Goal: Task Accomplishment & Management: Manage account settings

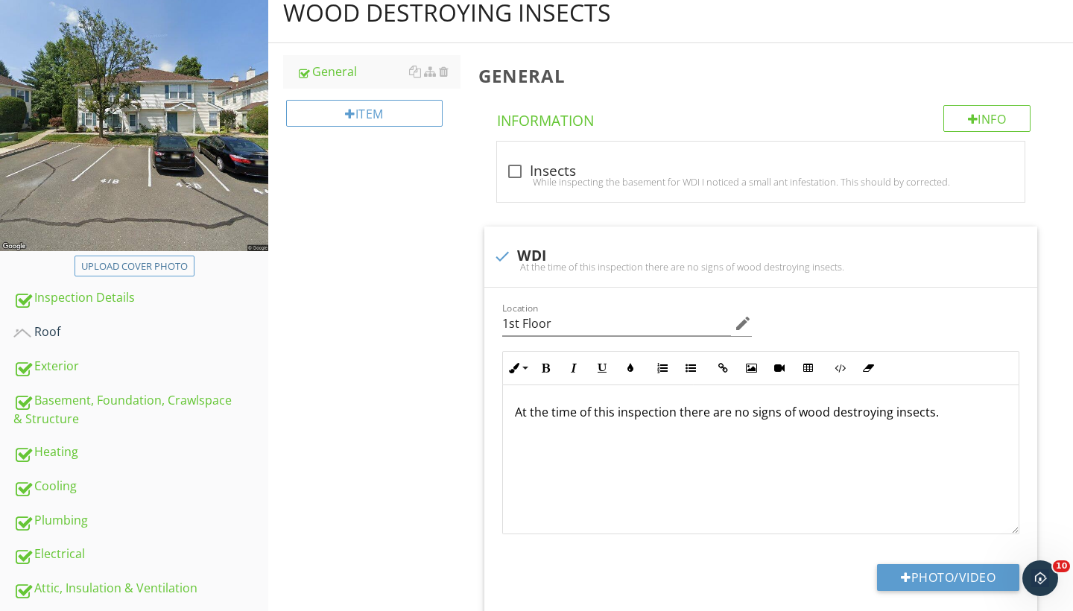
scroll to position [1, 0]
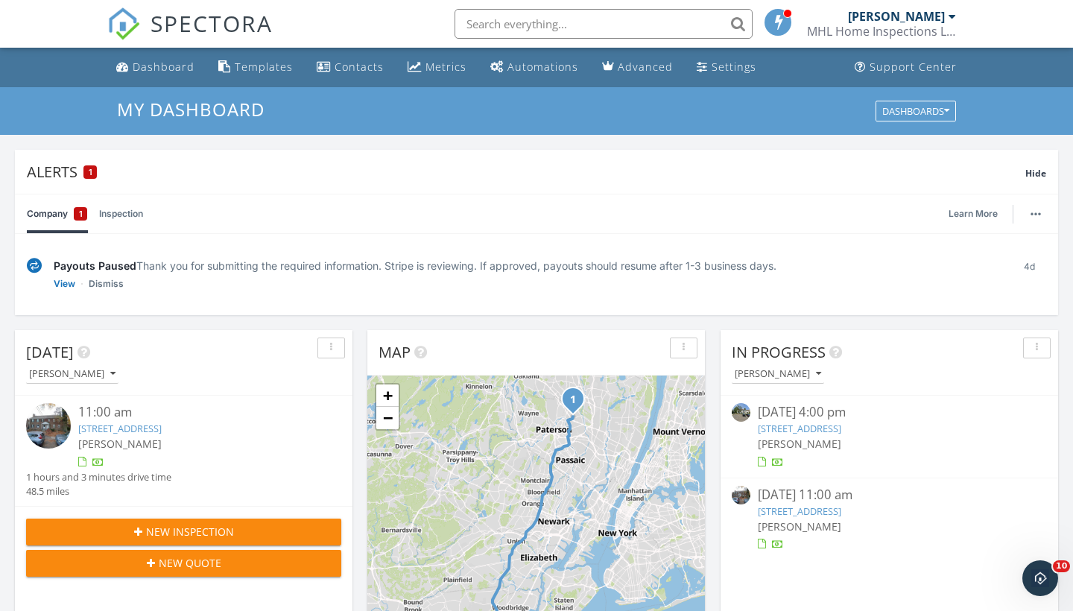
click at [887, 25] on div "MHL Home Inspections LLC" at bounding box center [881, 31] width 149 height 15
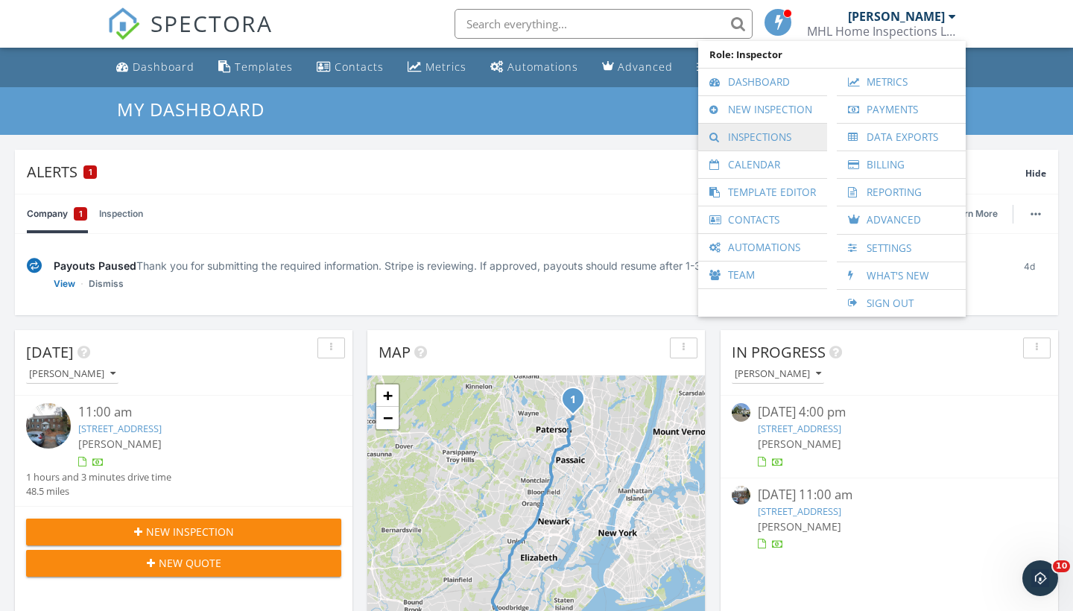
click at [759, 128] on link "Inspections" at bounding box center [763, 137] width 114 height 27
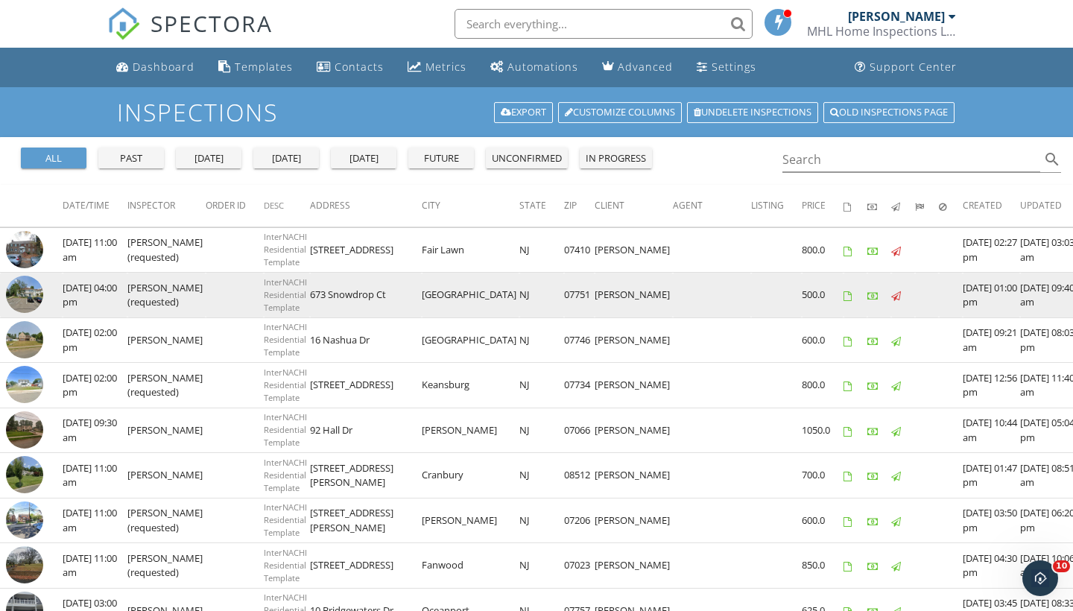
click at [26, 295] on img at bounding box center [24, 294] width 37 height 37
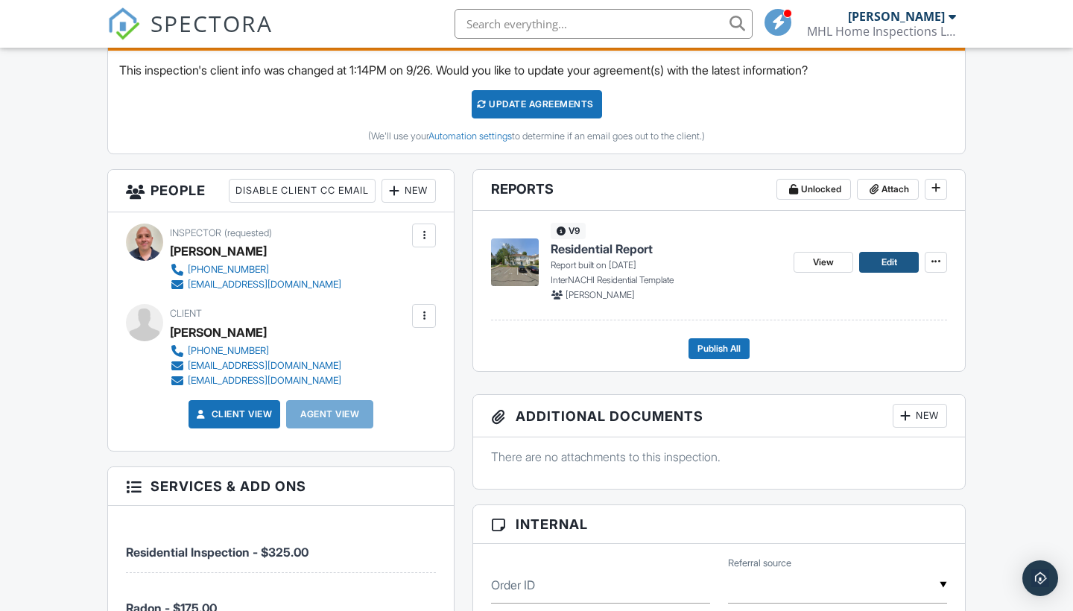
click at [885, 263] on span "Edit" at bounding box center [890, 262] width 16 height 15
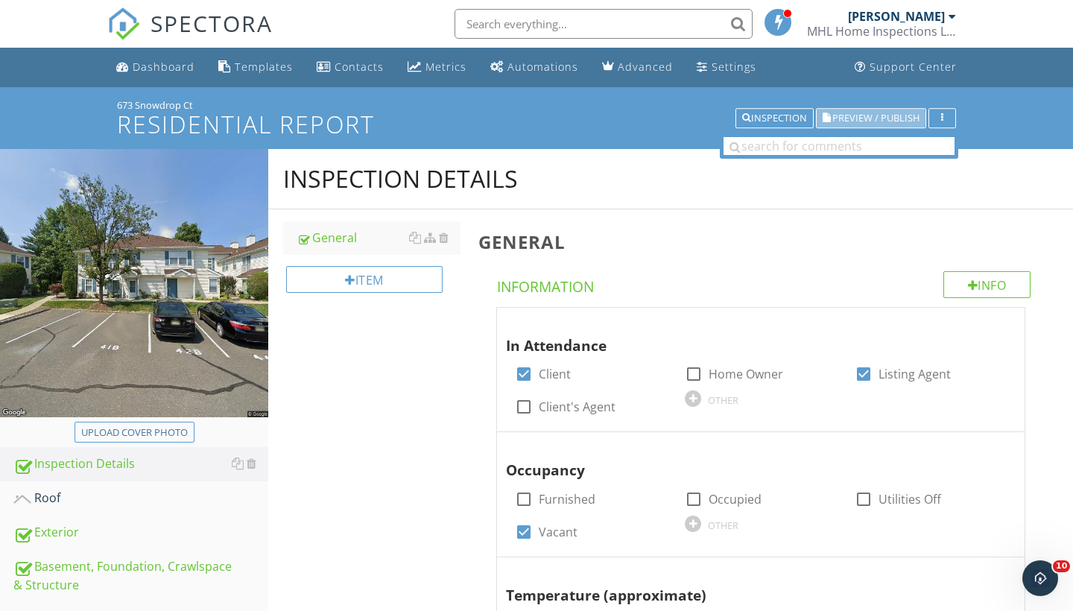
click at [861, 118] on span "Preview / Publish" at bounding box center [875, 118] width 87 height 10
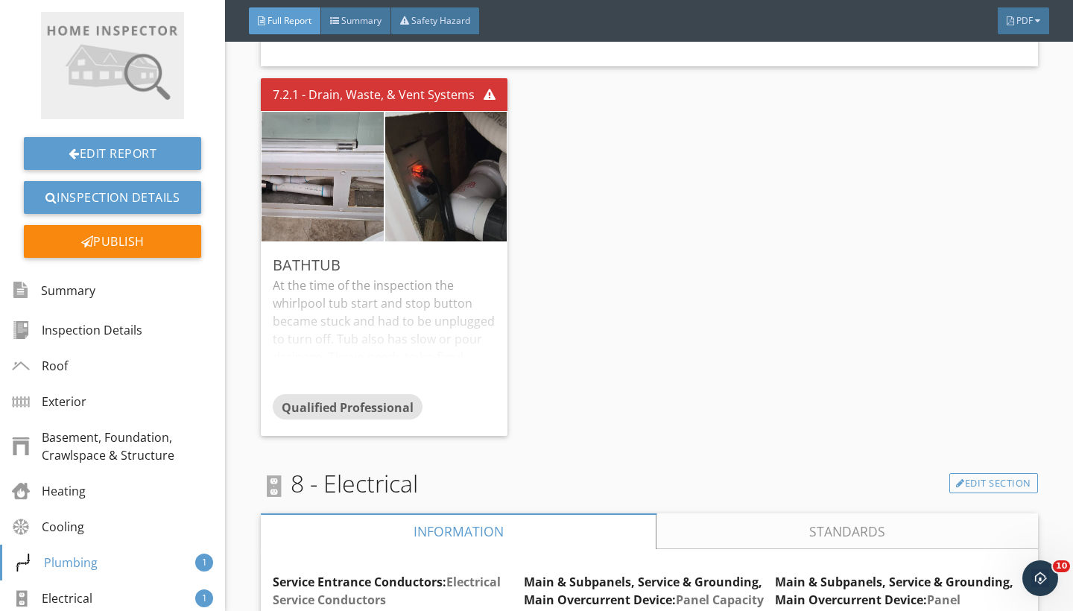
scroll to position [6063, 0]
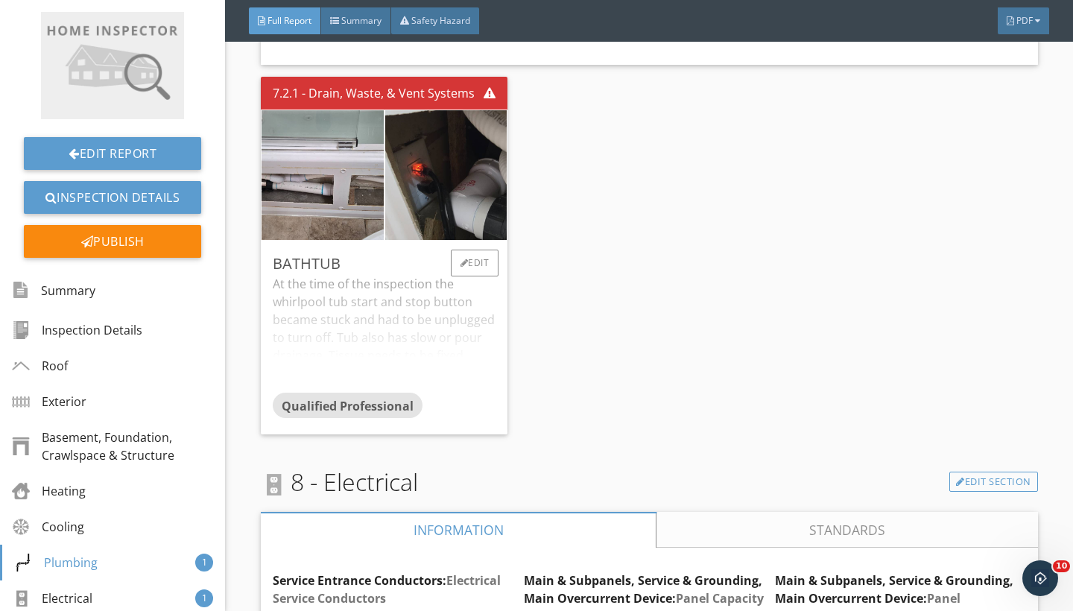
click at [464, 290] on div "At the time of the inspection the whirlpool tub start and stop button became st…" at bounding box center [385, 334] width 224 height 118
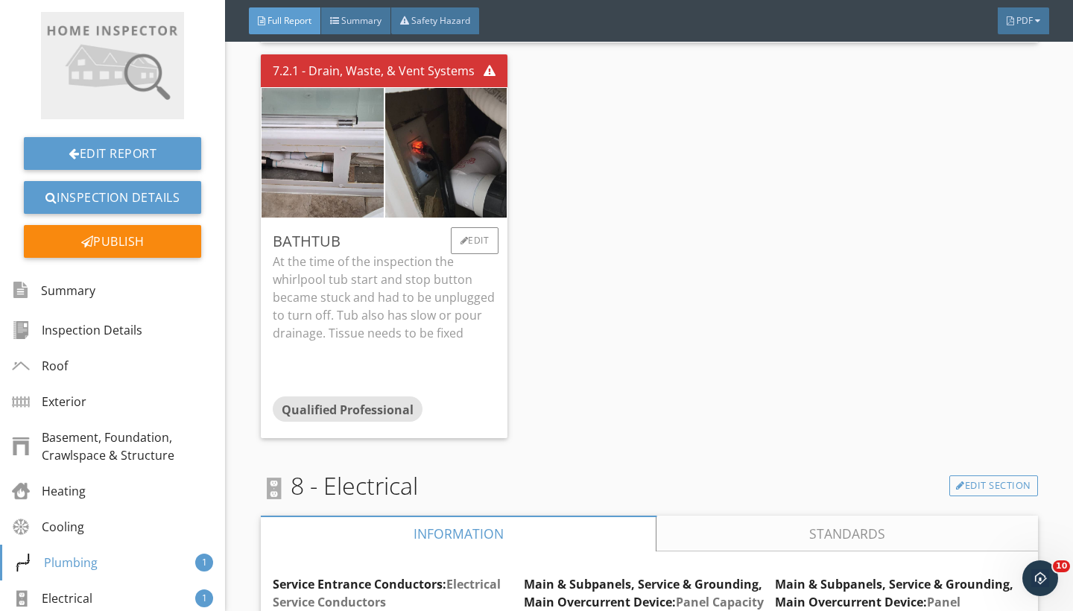
scroll to position [6080, 0]
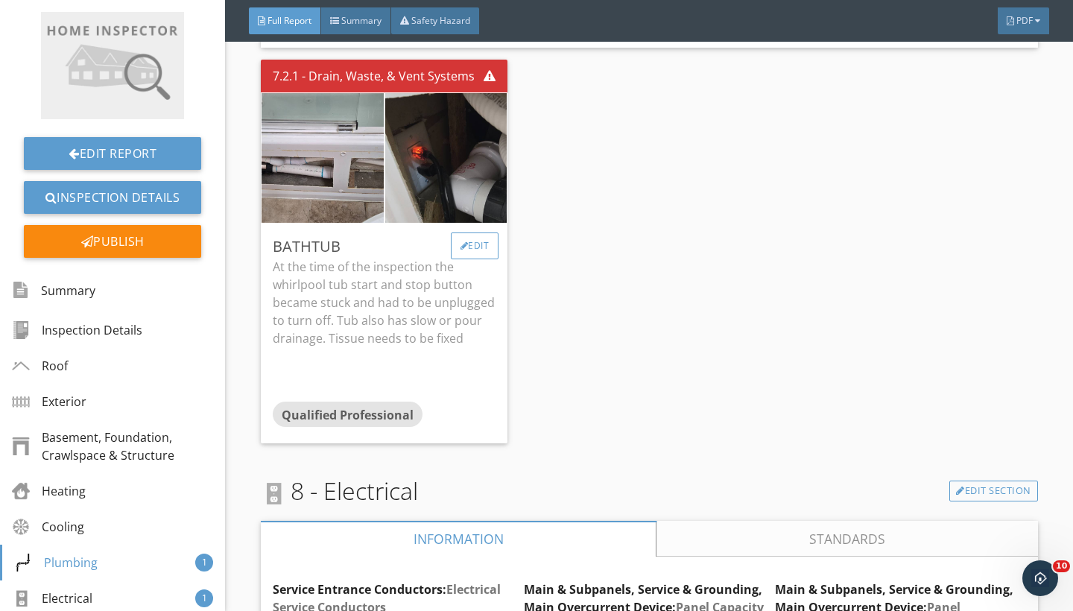
click at [477, 232] on div "Edit" at bounding box center [475, 245] width 48 height 27
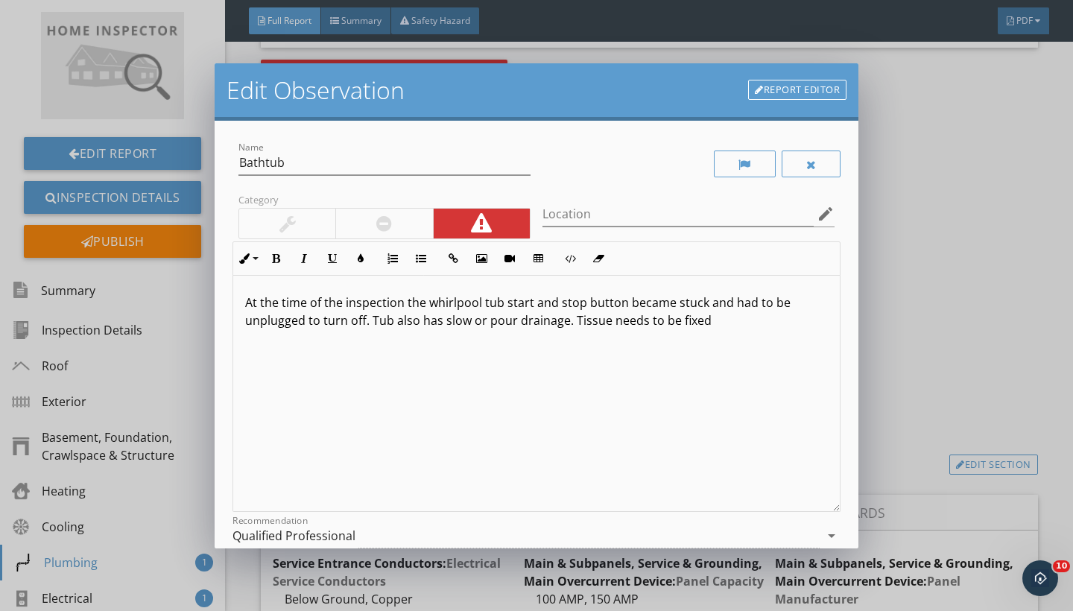
click at [576, 320] on p "At the time of the inspection the whirlpool tub start and stop button became st…" at bounding box center [536, 312] width 583 height 36
click at [574, 320] on p "At the time of the inspection the whirlpool tub start and stop button became st…" at bounding box center [536, 312] width 583 height 36
click at [829, 211] on icon "edit" at bounding box center [826, 214] width 18 height 18
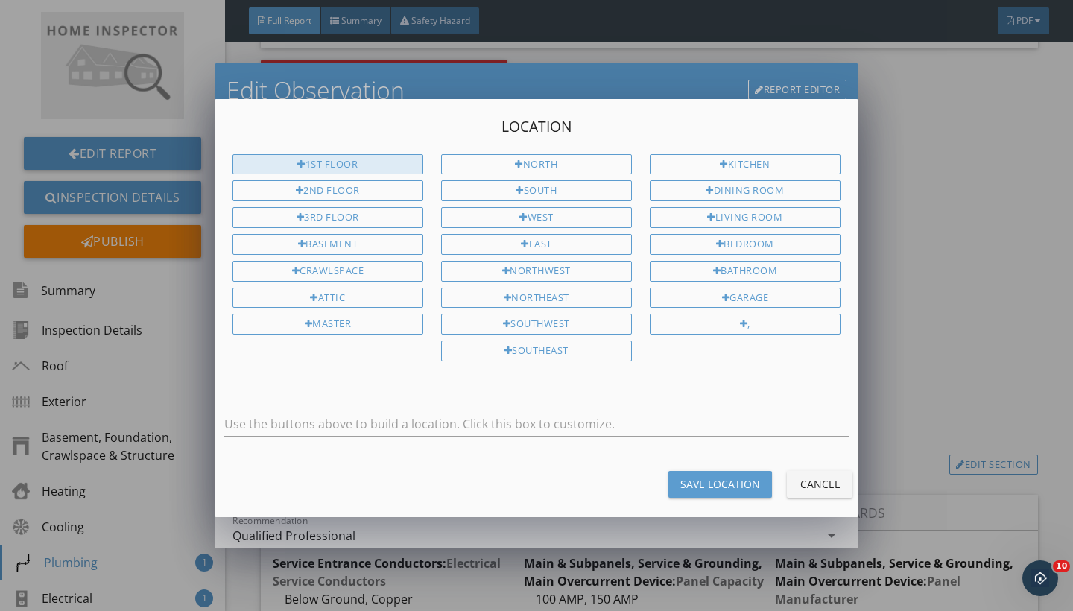
click at [366, 165] on div "1st Floor" at bounding box center [327, 164] width 191 height 21
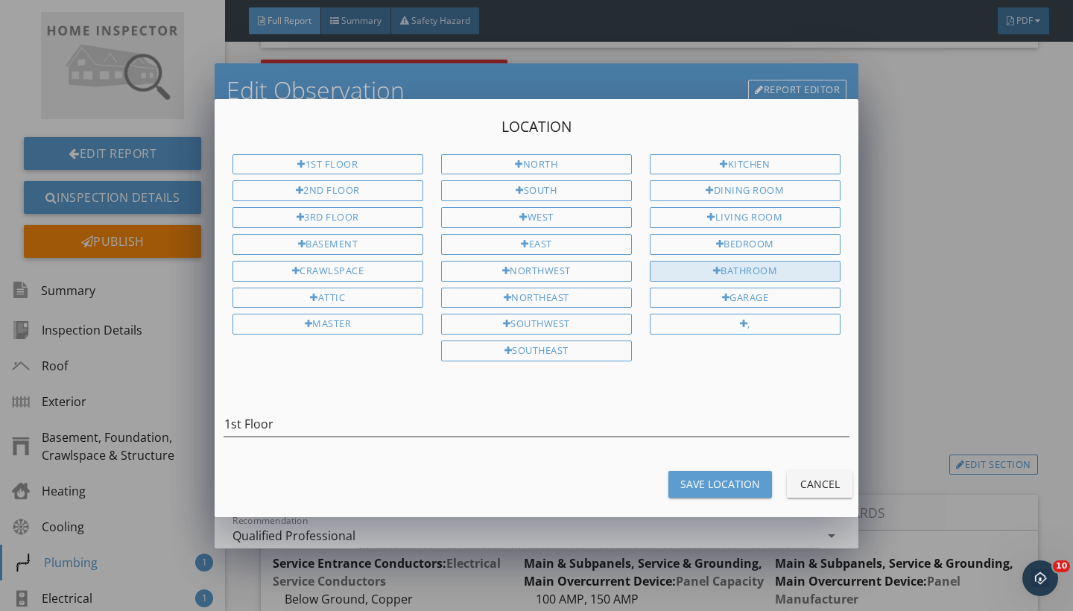
click at [764, 265] on div "Bathroom" at bounding box center [745, 271] width 191 height 21
type input "1st Floor Bathroom"
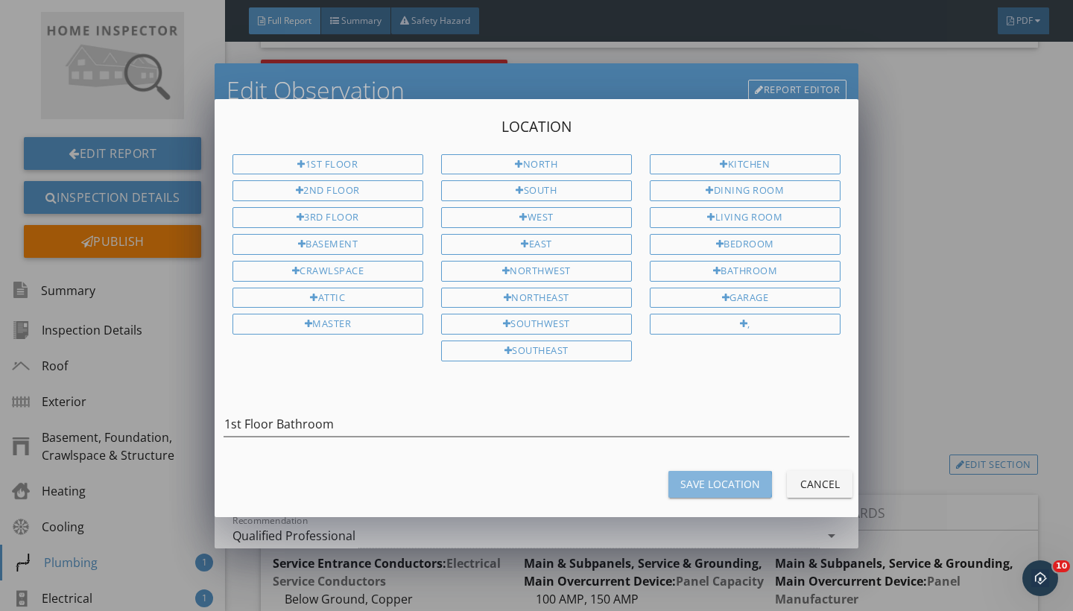
click at [722, 478] on div "Save Location" at bounding box center [720, 484] width 80 height 16
type input "1st Floor Bathroom"
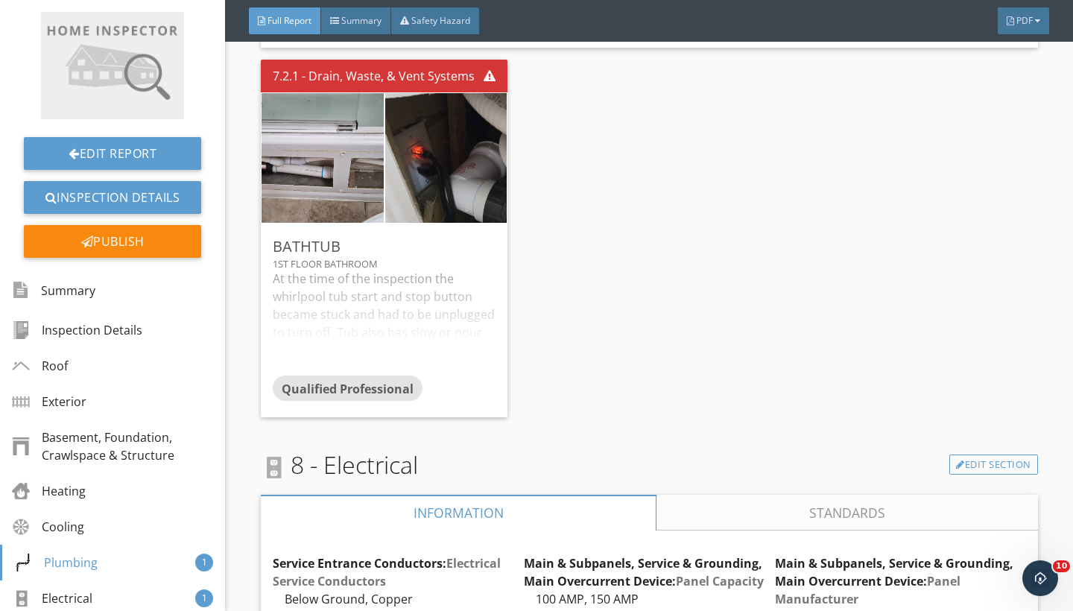
click at [914, 308] on div "Edit Observation Report Editor Name Bathtub Category Location 1st Floor Bathroo…" at bounding box center [536, 305] width 1073 height 611
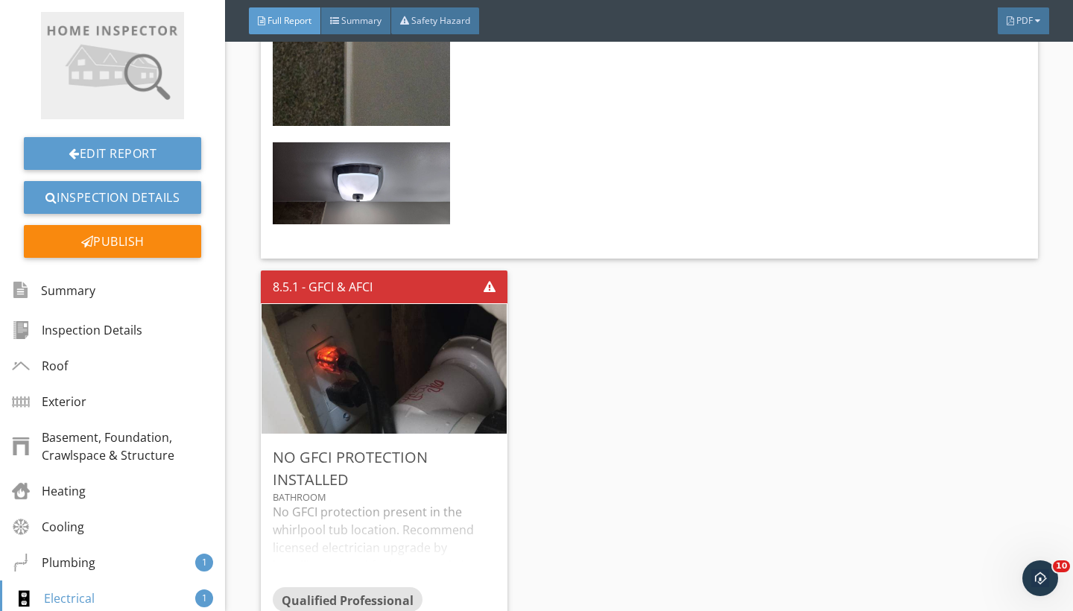
scroll to position [7716, 0]
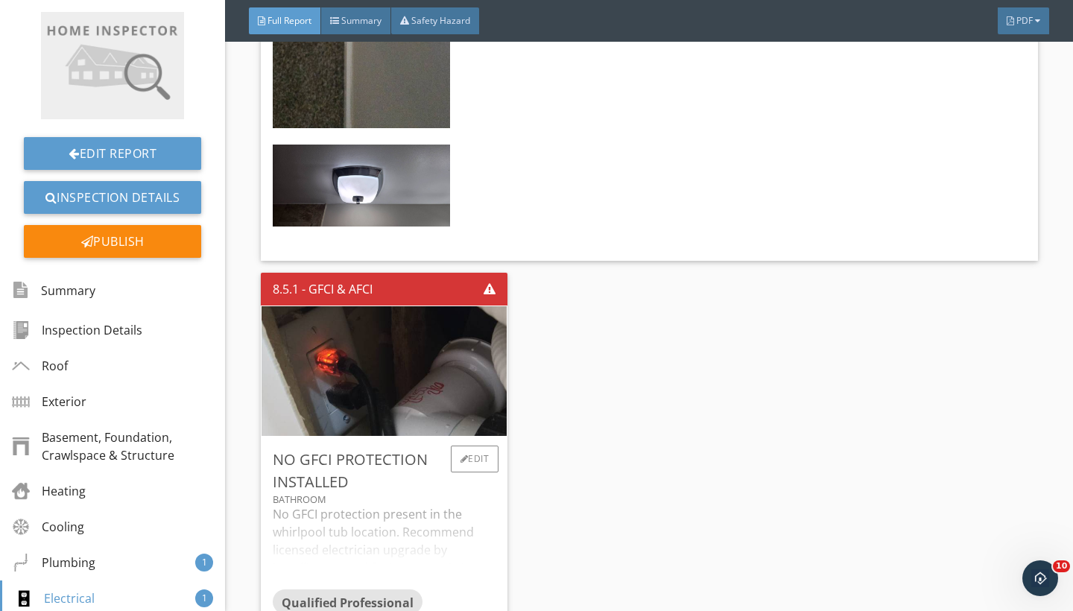
click at [480, 505] on div "No GFCI protection present in the whirlpool tub location. Recommend licensed el…" at bounding box center [385, 546] width 224 height 83
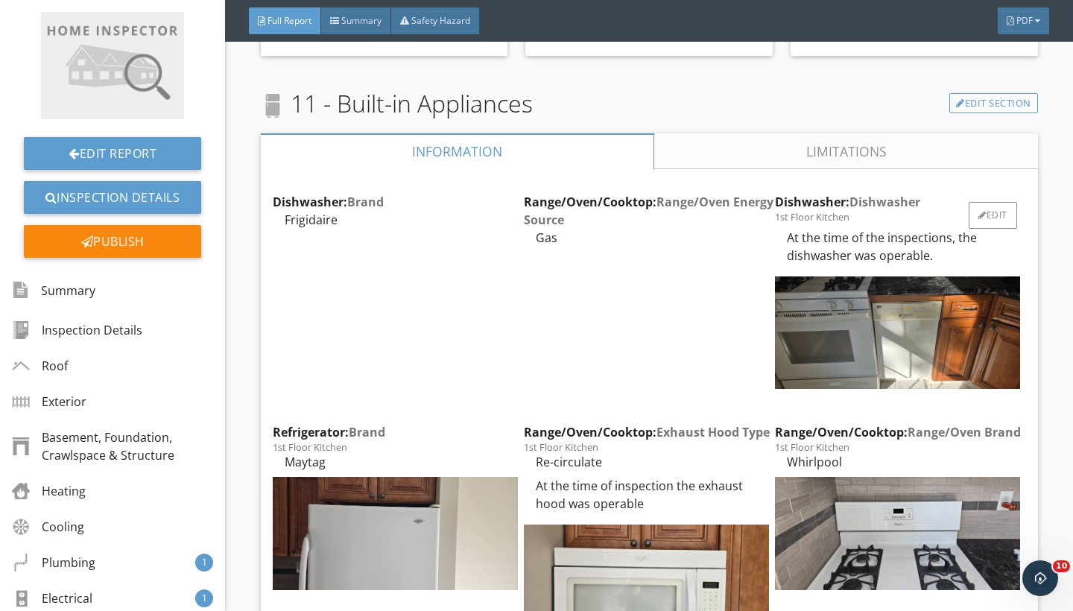
scroll to position [9912, 0]
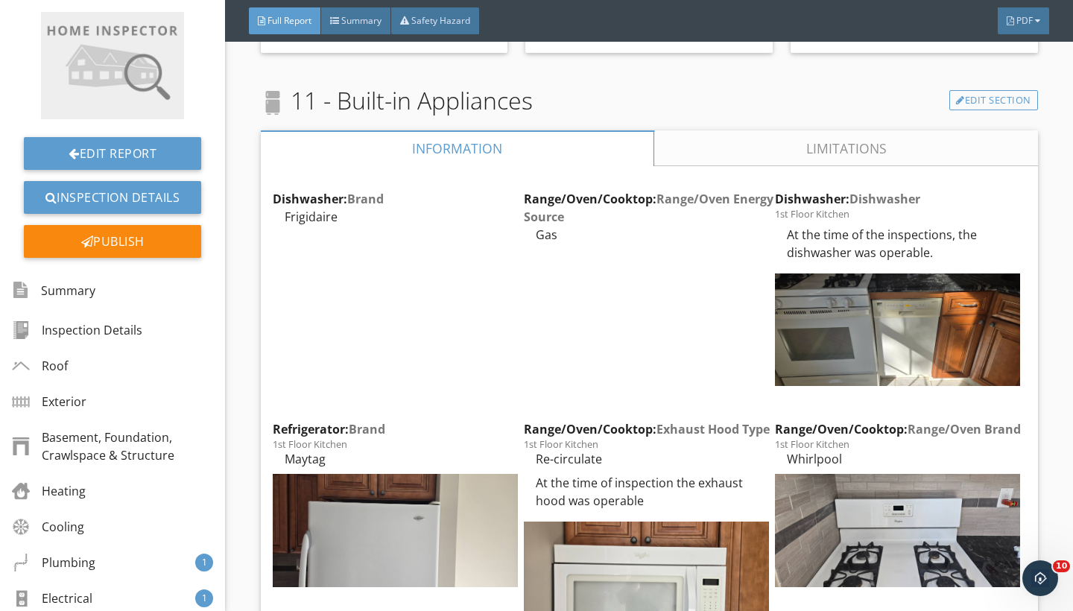
click at [873, 130] on link "Limitations" at bounding box center [845, 148] width 383 height 36
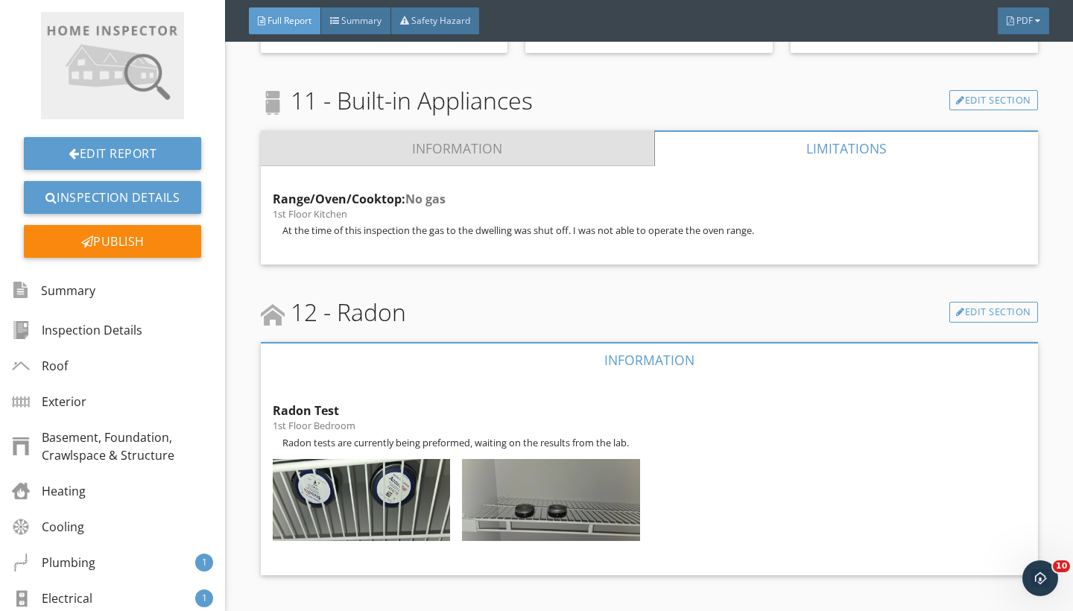
click at [584, 130] on link "Information" at bounding box center [457, 148] width 393 height 36
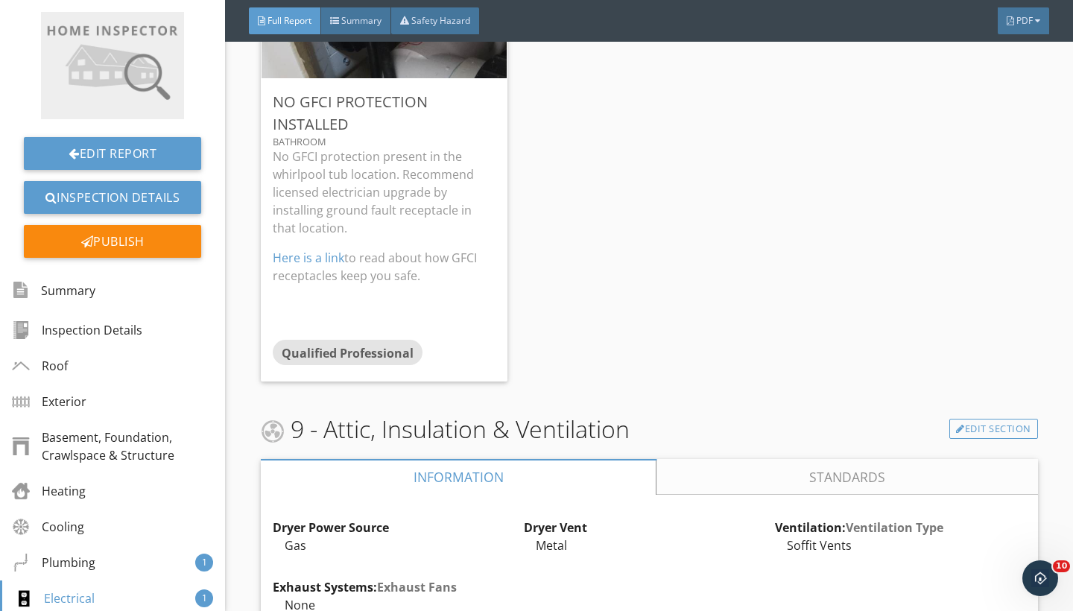
scroll to position [8081, 0]
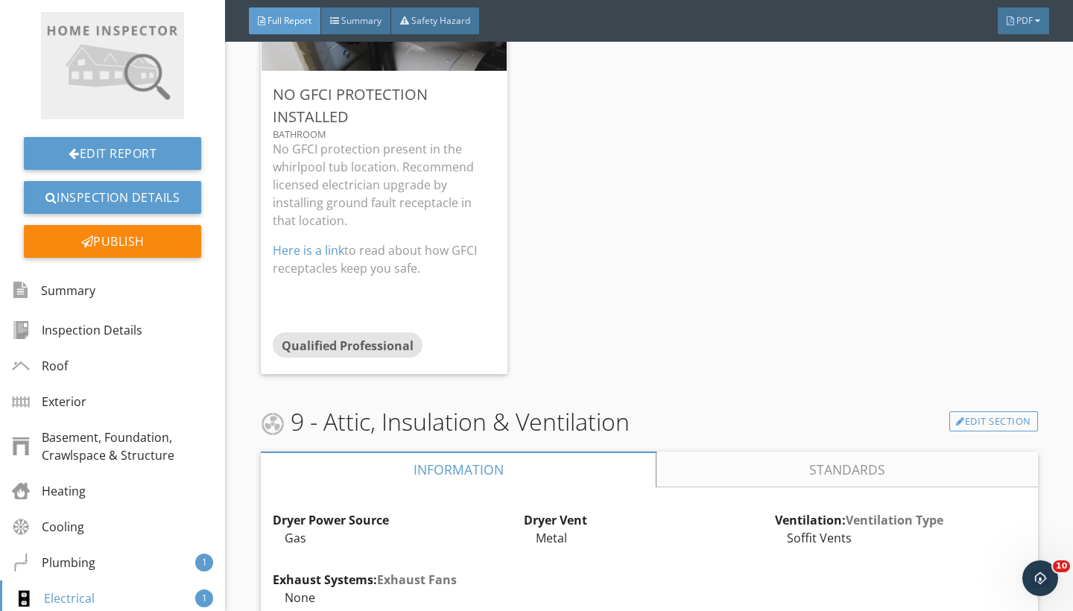
click at [788, 452] on link "Standards" at bounding box center [847, 470] width 381 height 36
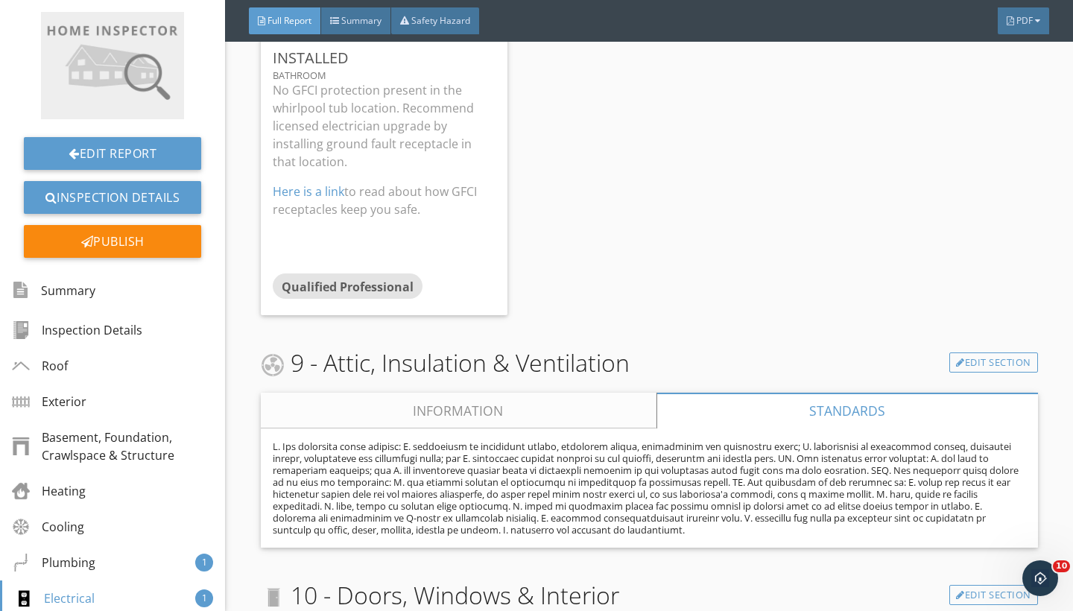
scroll to position [8142, 0]
click at [588, 391] on link "Information" at bounding box center [459, 409] width 396 height 36
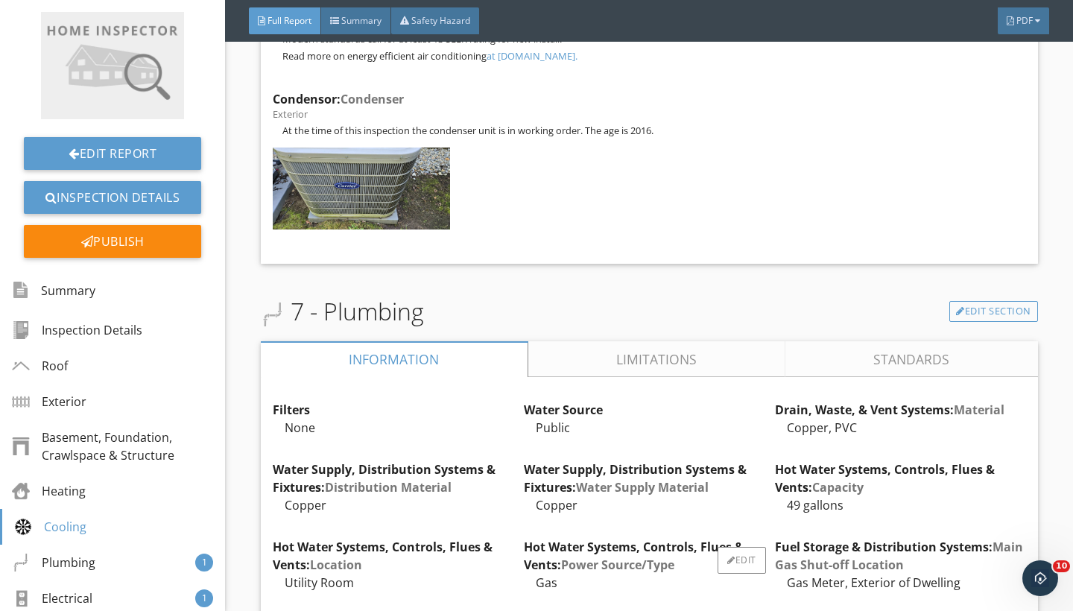
scroll to position [4837, 0]
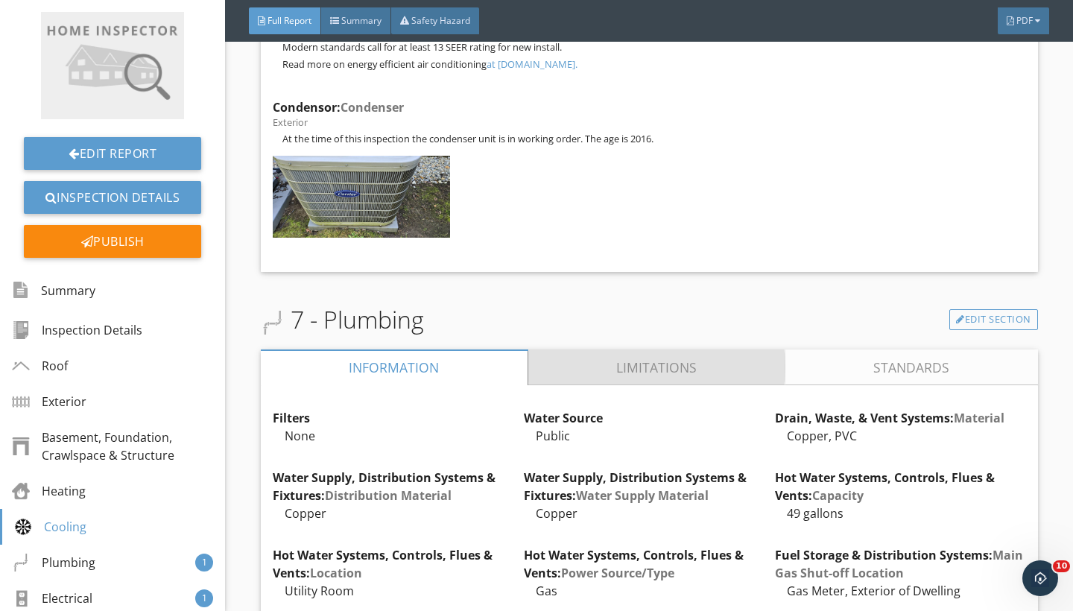
click at [700, 349] on link "Limitations" at bounding box center [657, 367] width 258 height 36
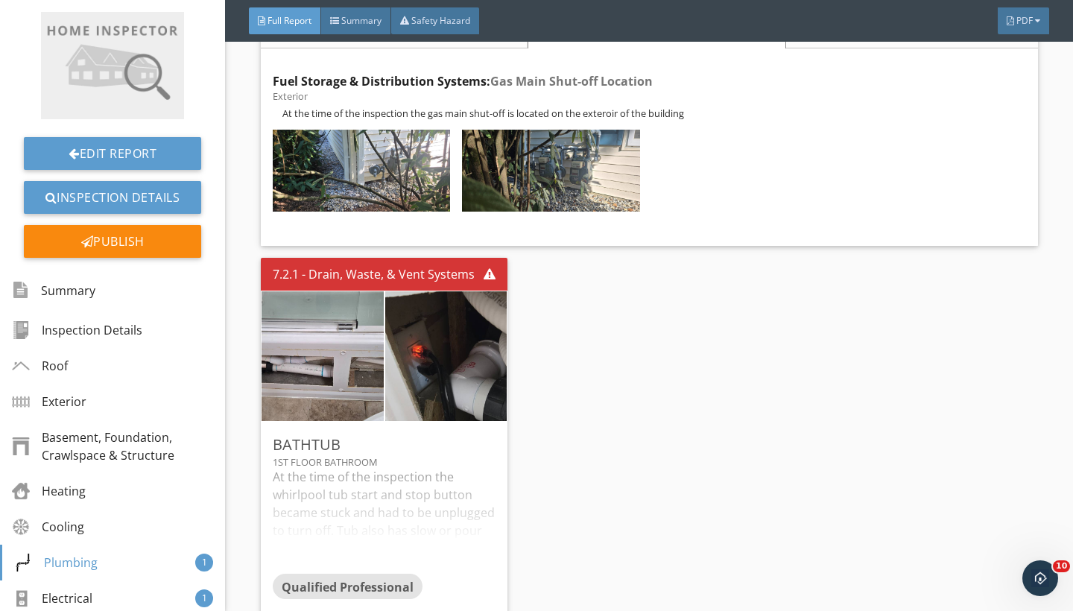
scroll to position [5175, 0]
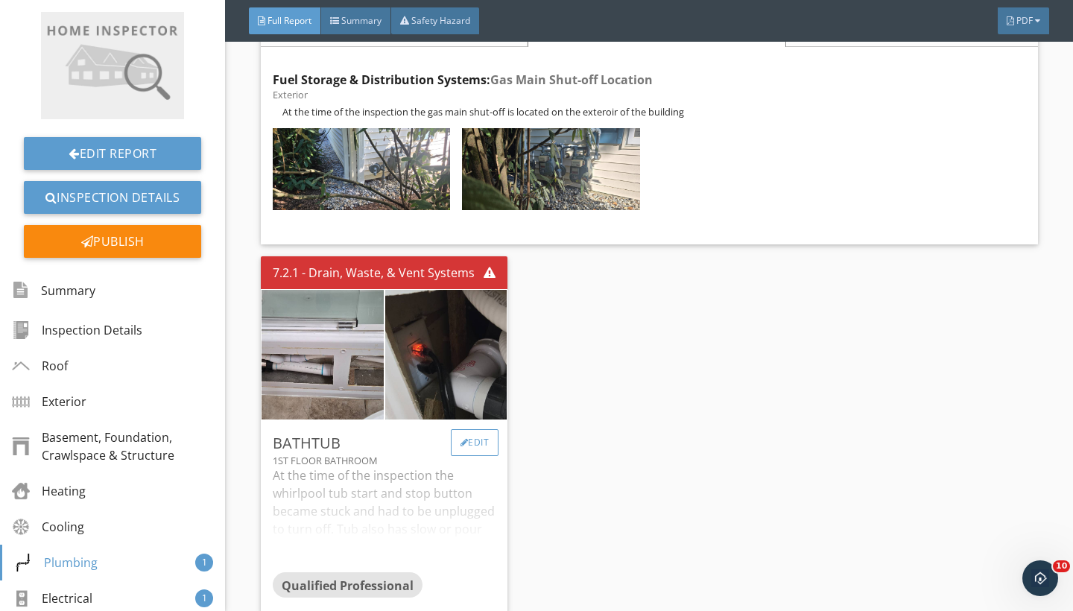
click at [499, 429] on div "Edit" at bounding box center [475, 442] width 48 height 27
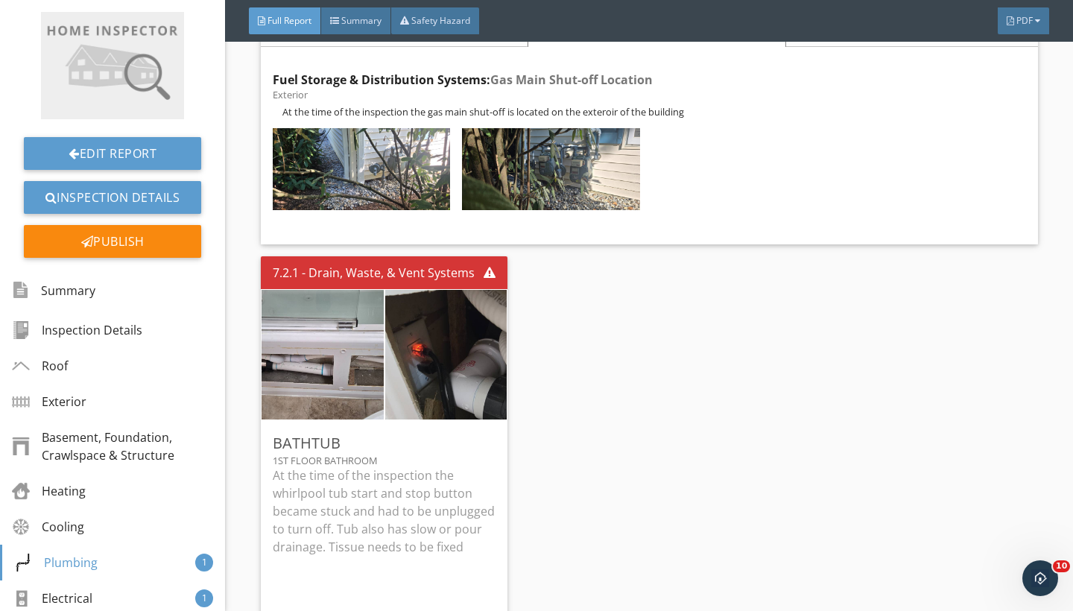
click at [905, 132] on div "Edit Observation Report Editor Name Bathtub Category Location 1st Floor Bathroo…" at bounding box center [536, 305] width 1073 height 611
click at [475, 429] on div "Edit" at bounding box center [475, 442] width 48 height 27
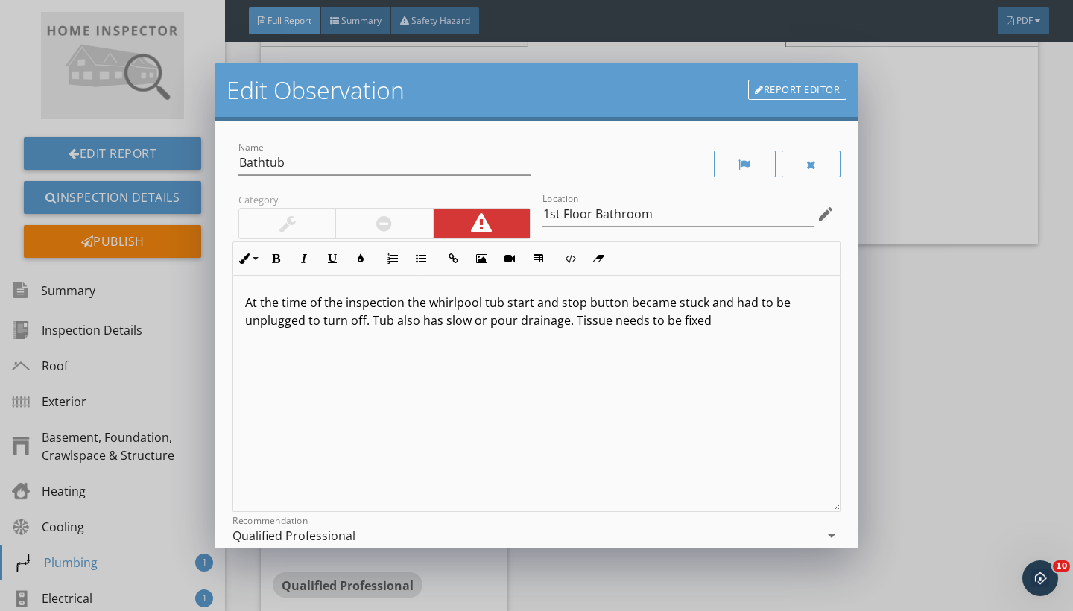
click at [578, 320] on p "At the time of the inspection the whirlpool tub start and stop button became st…" at bounding box center [536, 312] width 583 height 36
click at [575, 319] on p "At the time of the inspection the whirlpool tub start and stop button became st…" at bounding box center [536, 312] width 583 height 36
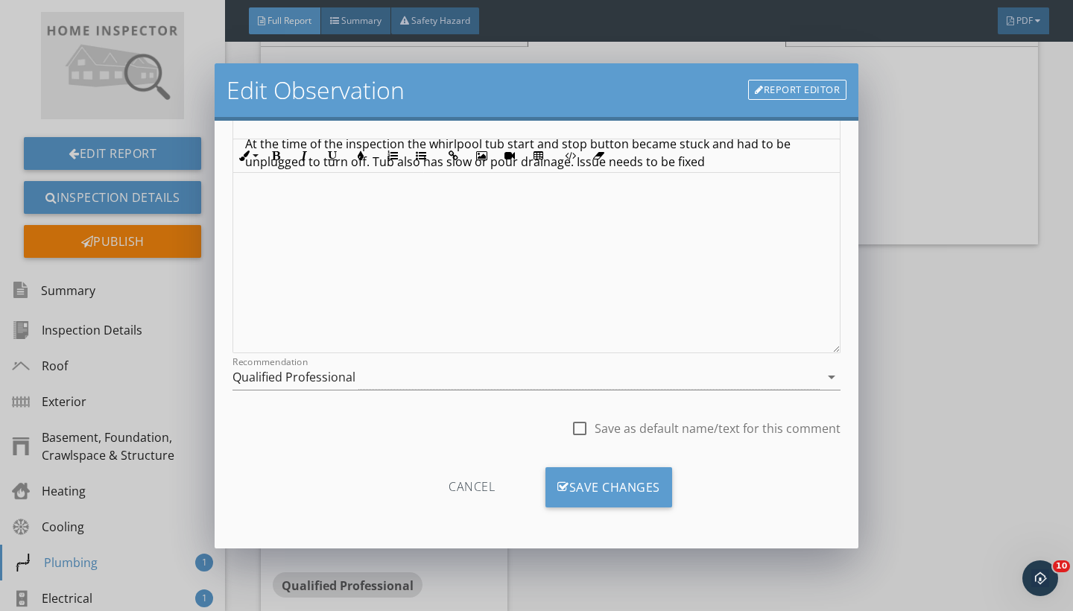
scroll to position [159, 0]
click at [657, 488] on div "Save Changes" at bounding box center [608, 487] width 127 height 40
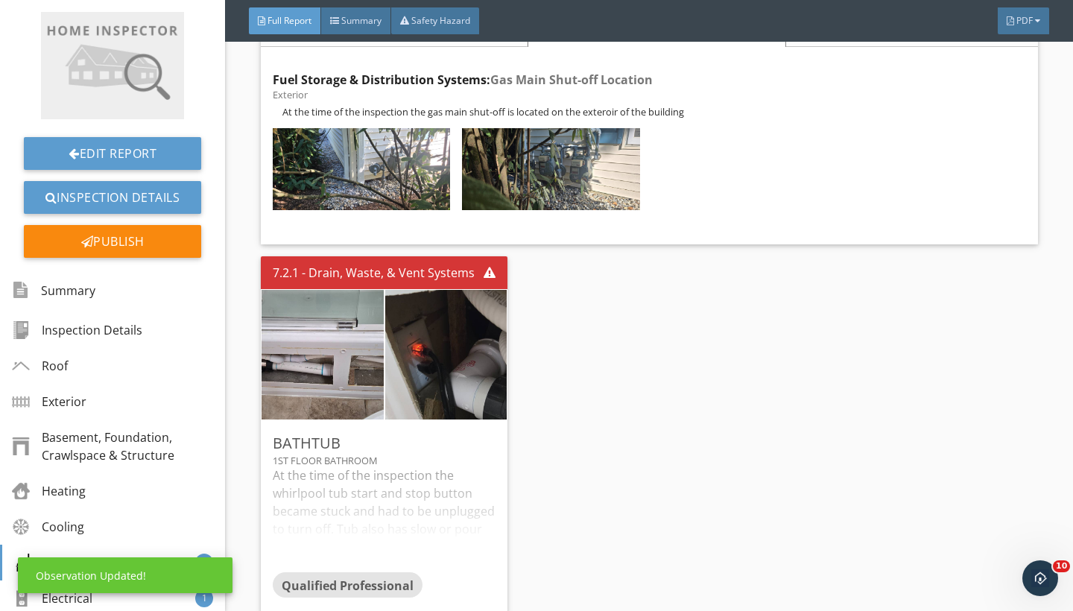
scroll to position [0, 0]
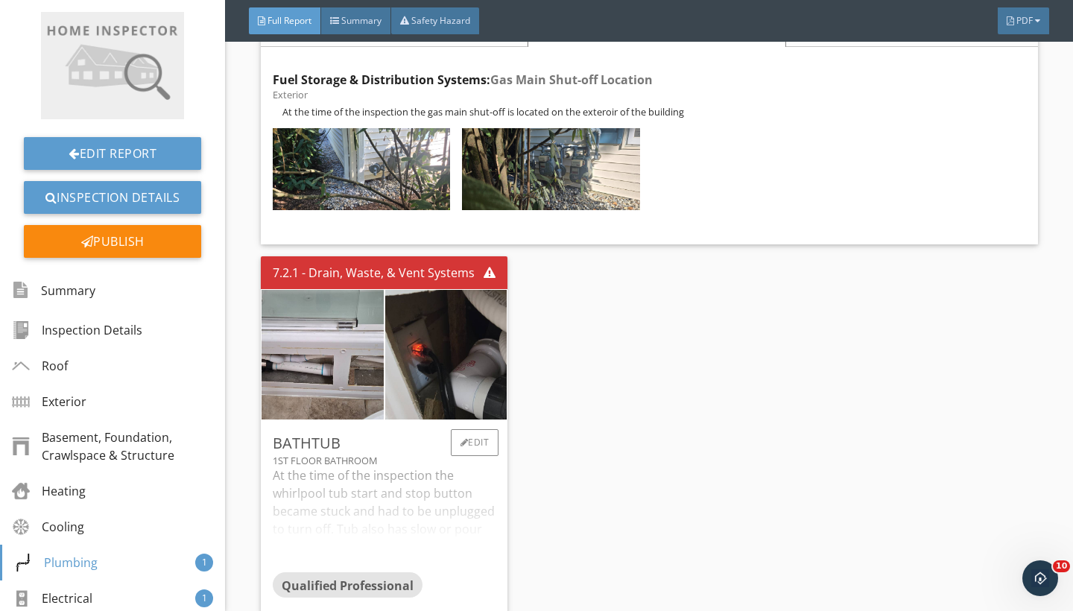
click at [477, 466] on div "At the time of the inspection the whirlpool tub start and stop button became st…" at bounding box center [385, 519] width 224 height 106
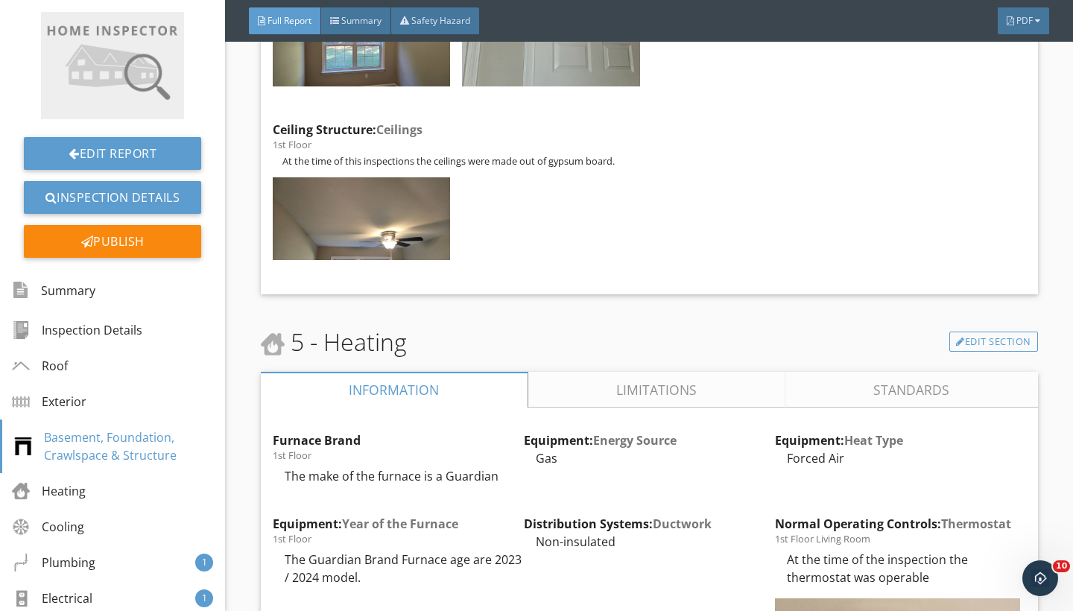
scroll to position [2828, 0]
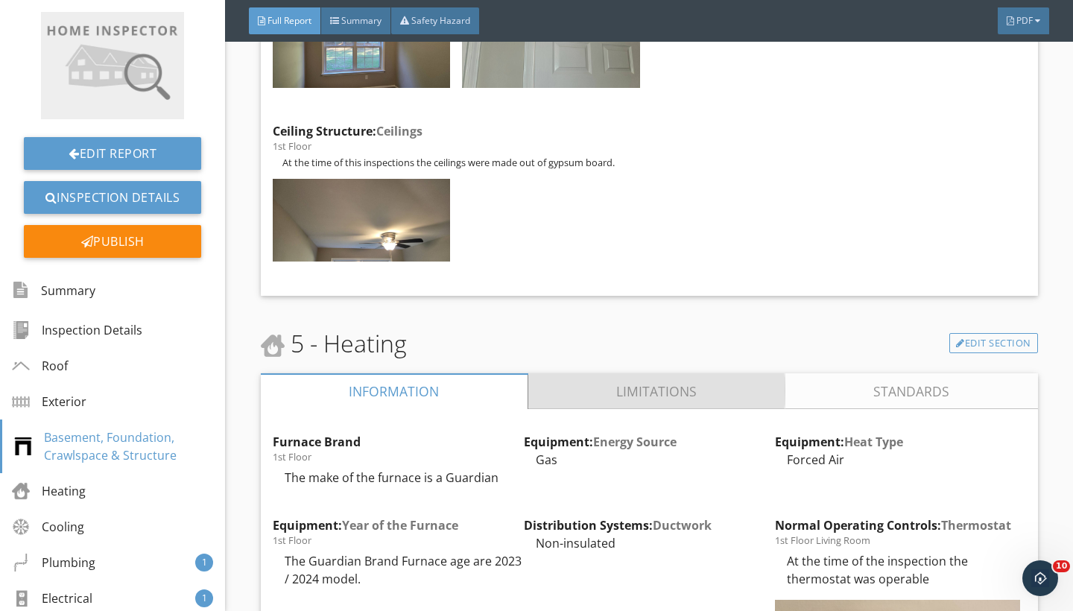
click at [678, 373] on link "Limitations" at bounding box center [657, 391] width 258 height 36
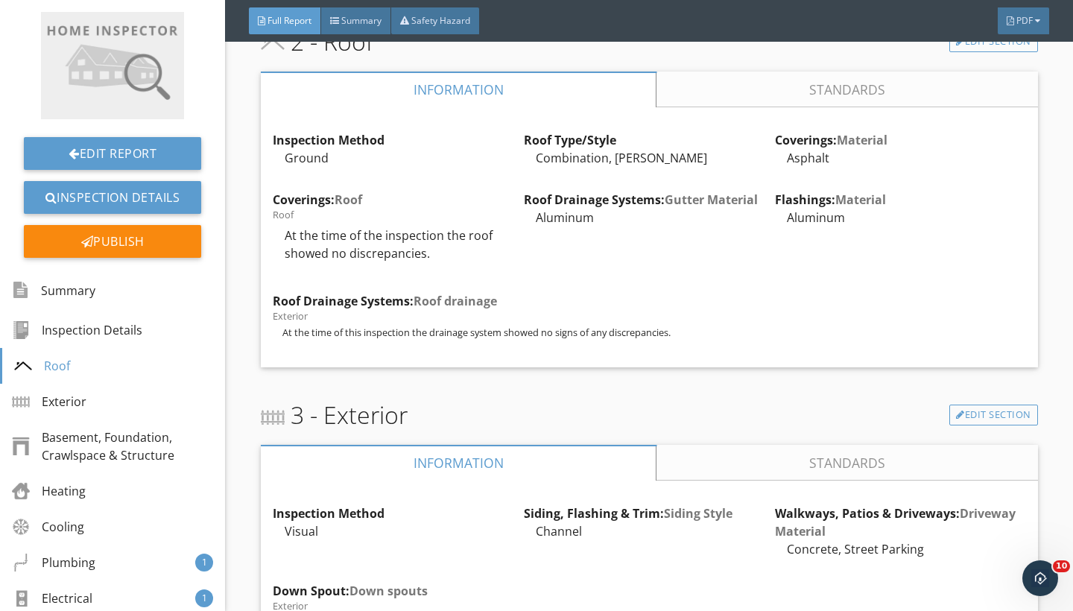
scroll to position [773, 0]
click at [146, 235] on div "Publish" at bounding box center [112, 241] width 177 height 33
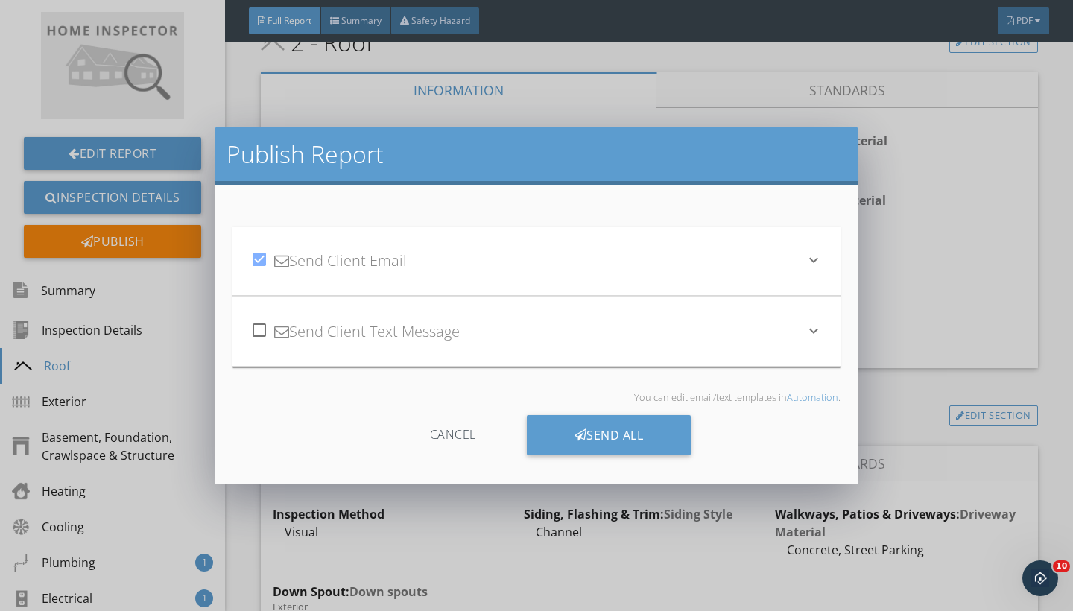
click at [257, 332] on div at bounding box center [259, 329] width 25 height 25
checkbox input "true"
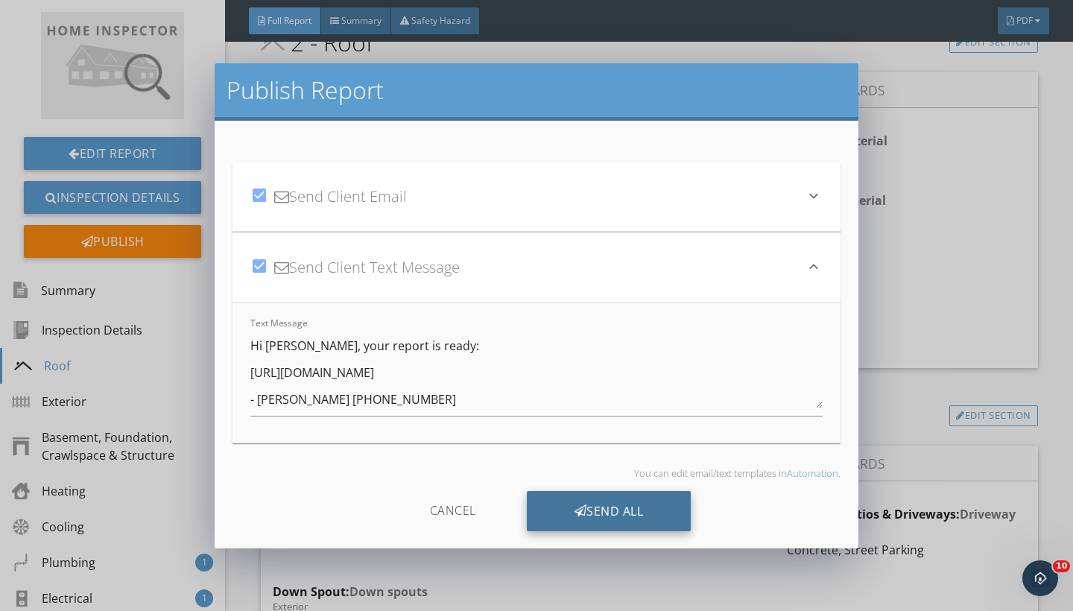
click at [610, 503] on div "Send All" at bounding box center [609, 511] width 165 height 40
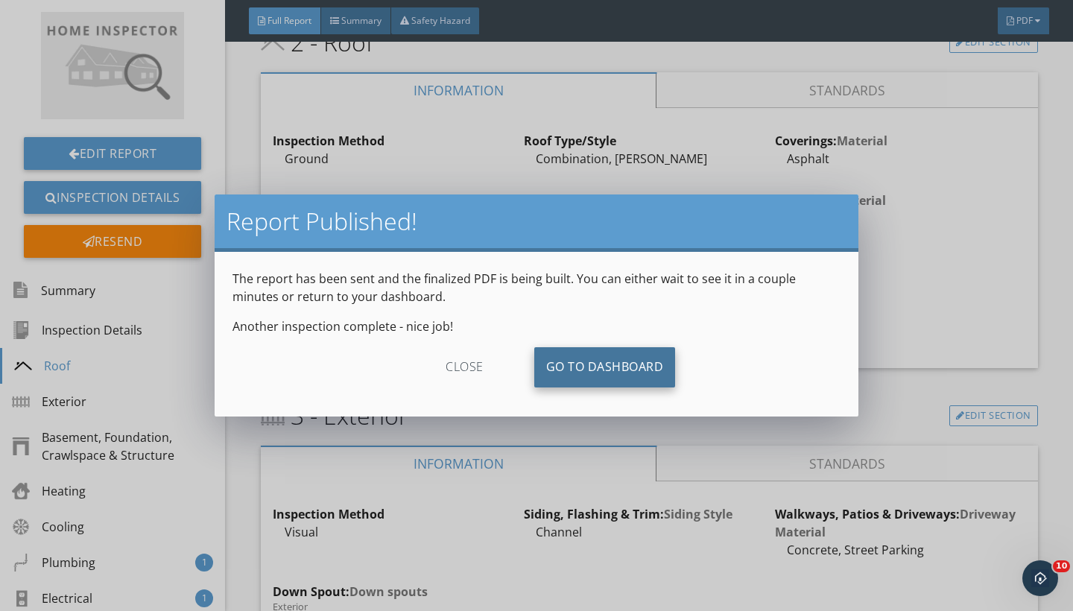
click at [601, 370] on link "Go To Dashboard" at bounding box center [605, 367] width 142 height 40
